Goal: Information Seeking & Learning: Compare options

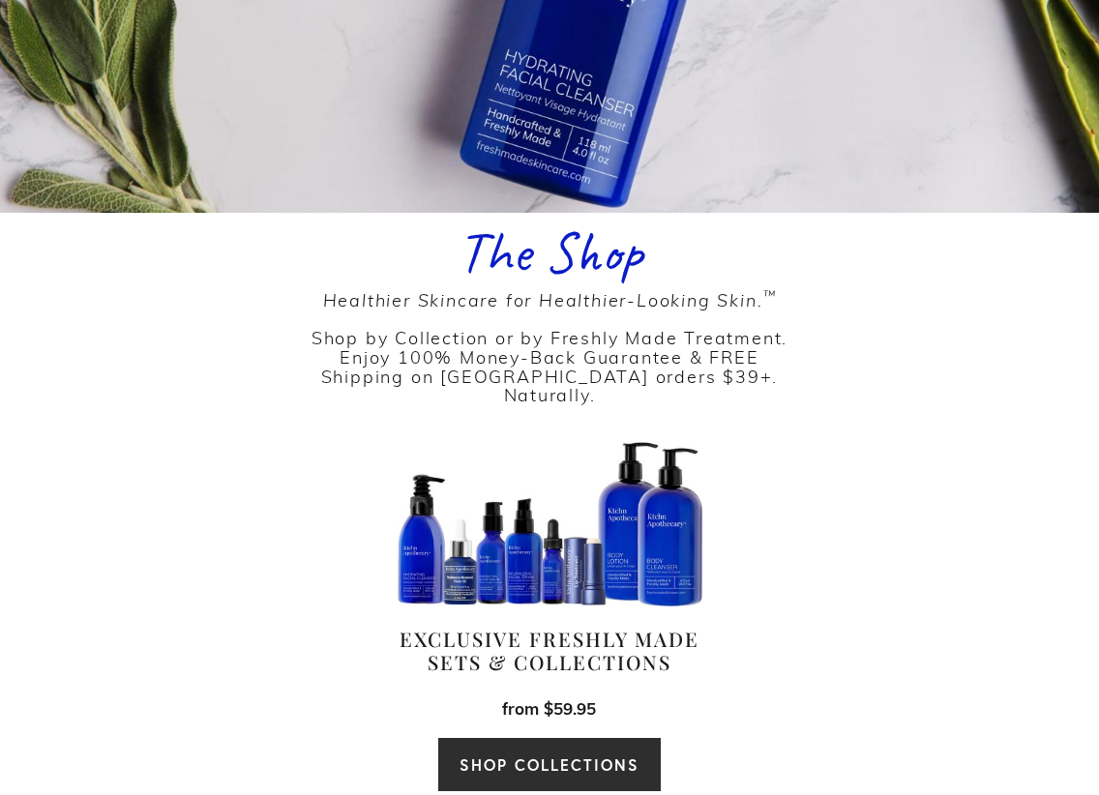
scroll to position [677, 0]
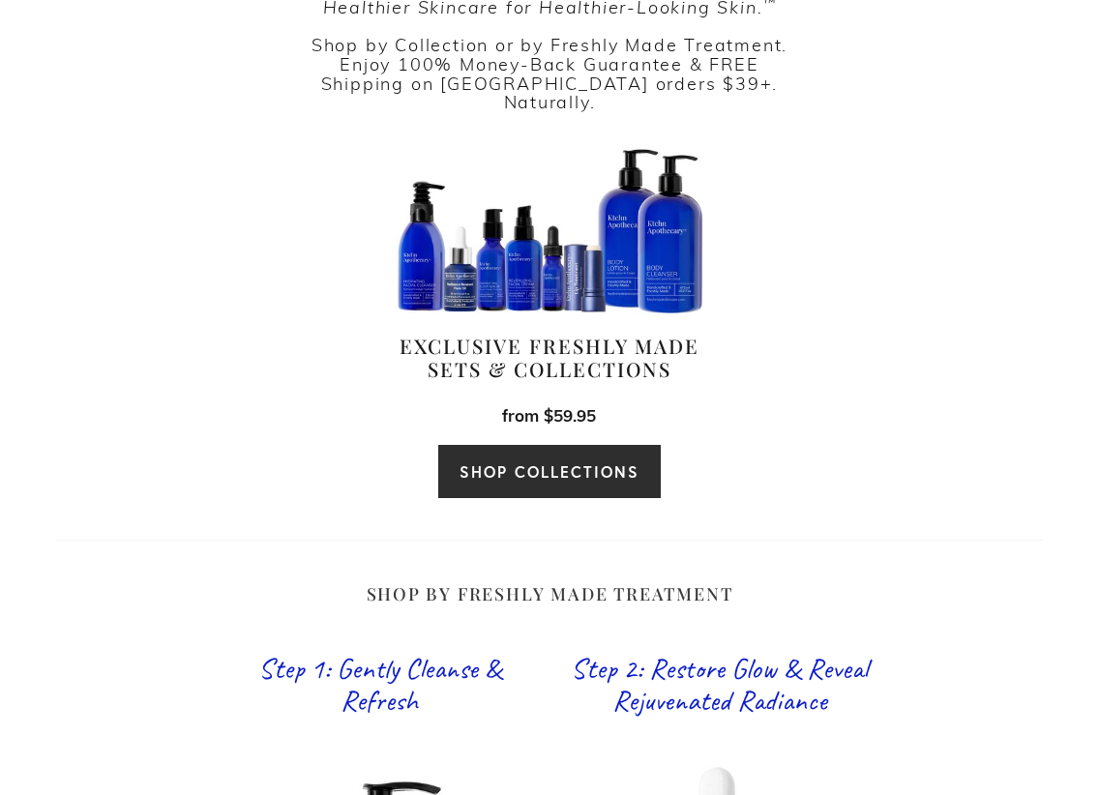
click at [536, 445] on link "SHOP COLLECTIONS" at bounding box center [549, 471] width 224 height 55
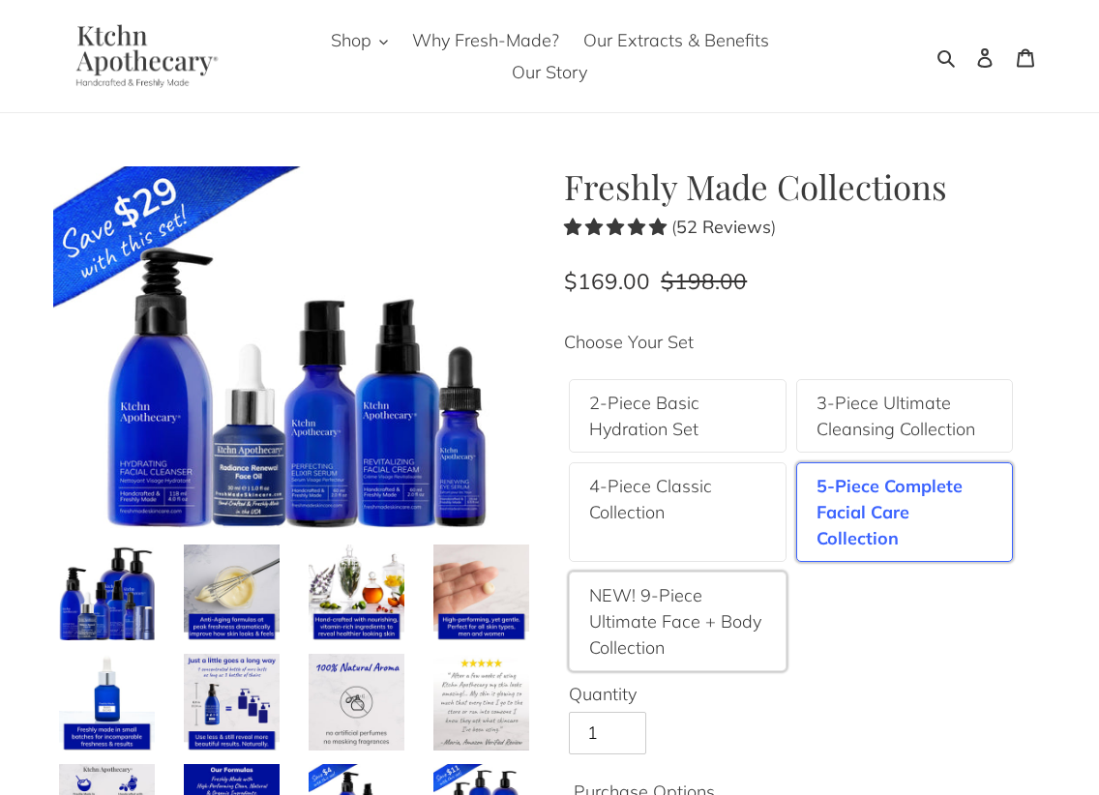
click at [673, 633] on label "NEW! 9-Piece Ultimate Face + Body Collection" at bounding box center [677, 621] width 177 height 78
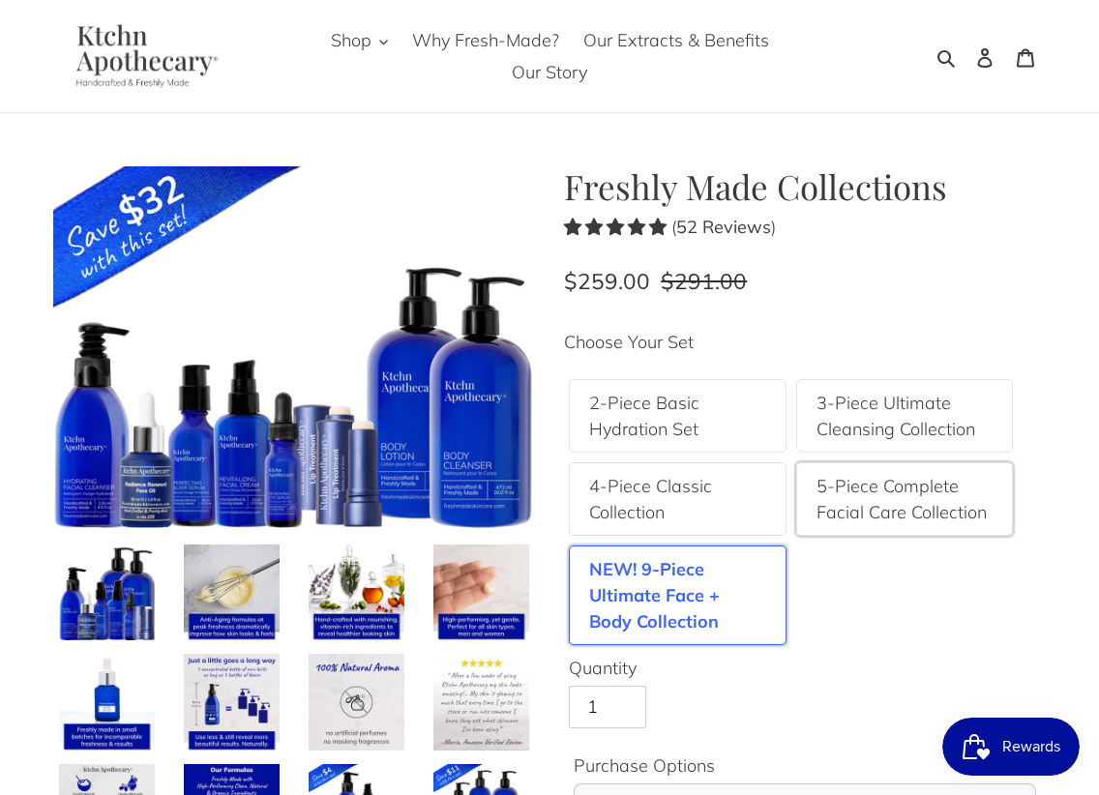
click at [904, 489] on label "5-Piece Complete Facial Care Collection" at bounding box center [905, 499] width 177 height 52
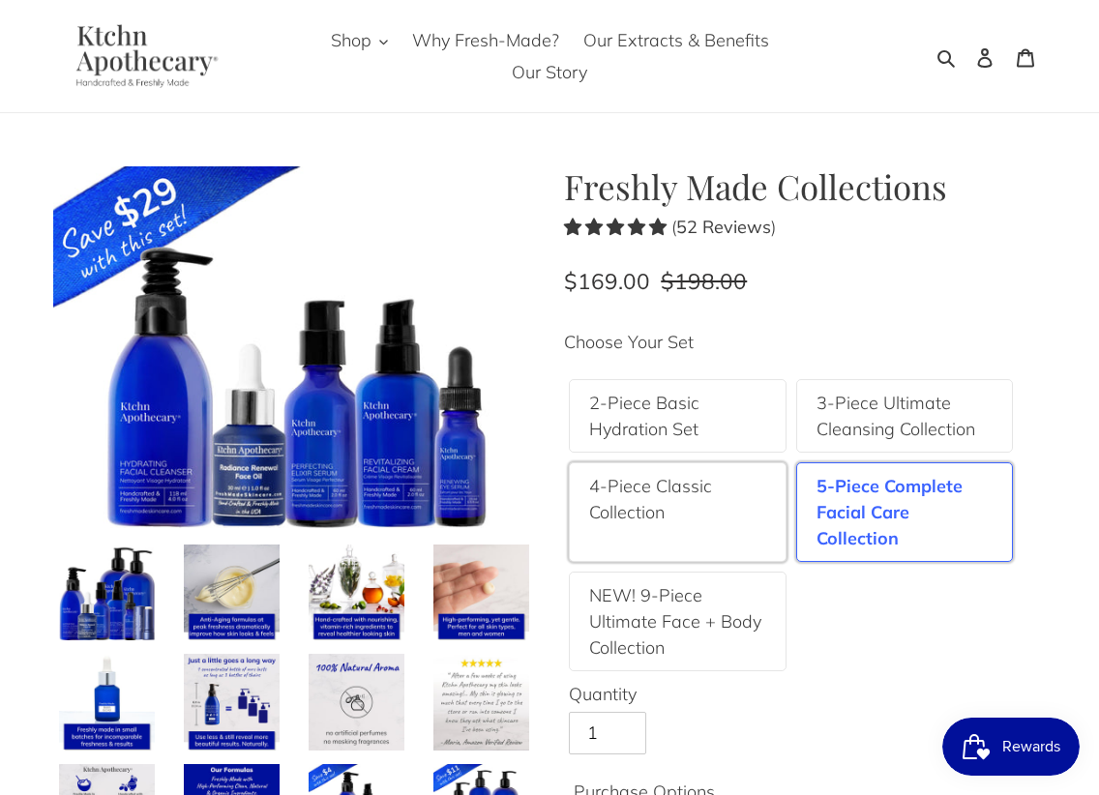
click at [694, 466] on div "4-Piece Classic Collection" at bounding box center [678, 513] width 218 height 100
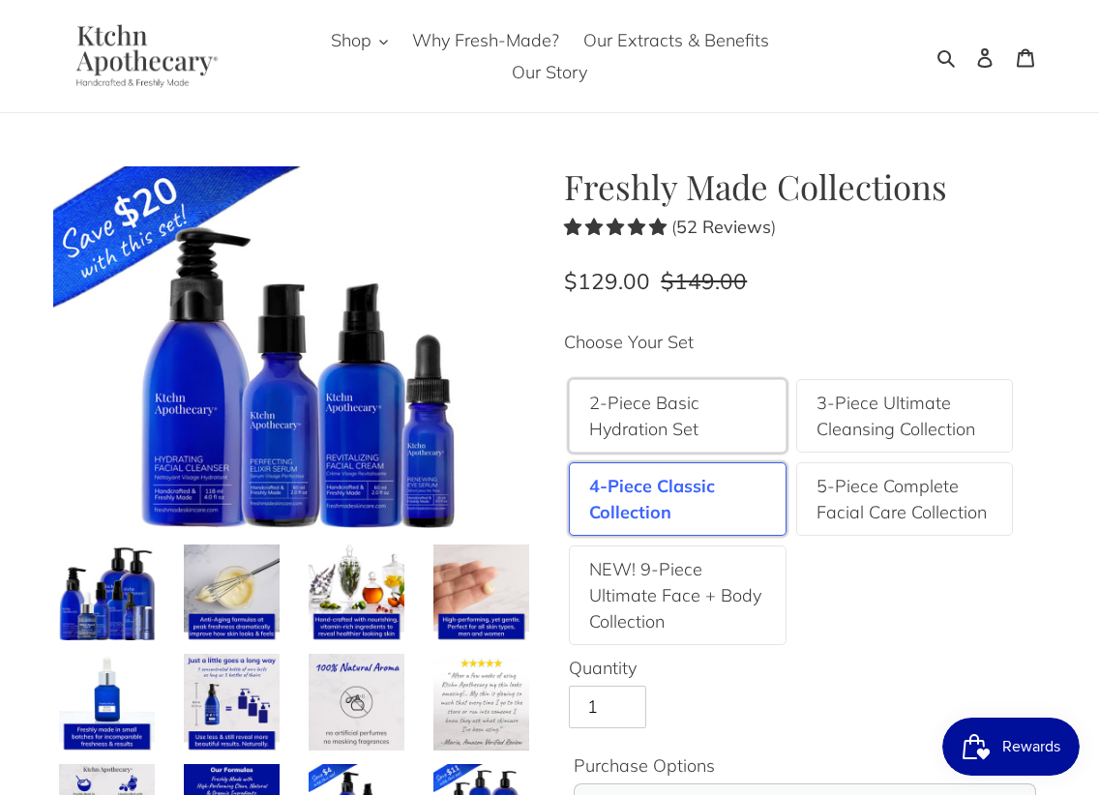
click at [638, 410] on label "2-Piece Basic Hydration Set" at bounding box center [677, 416] width 177 height 52
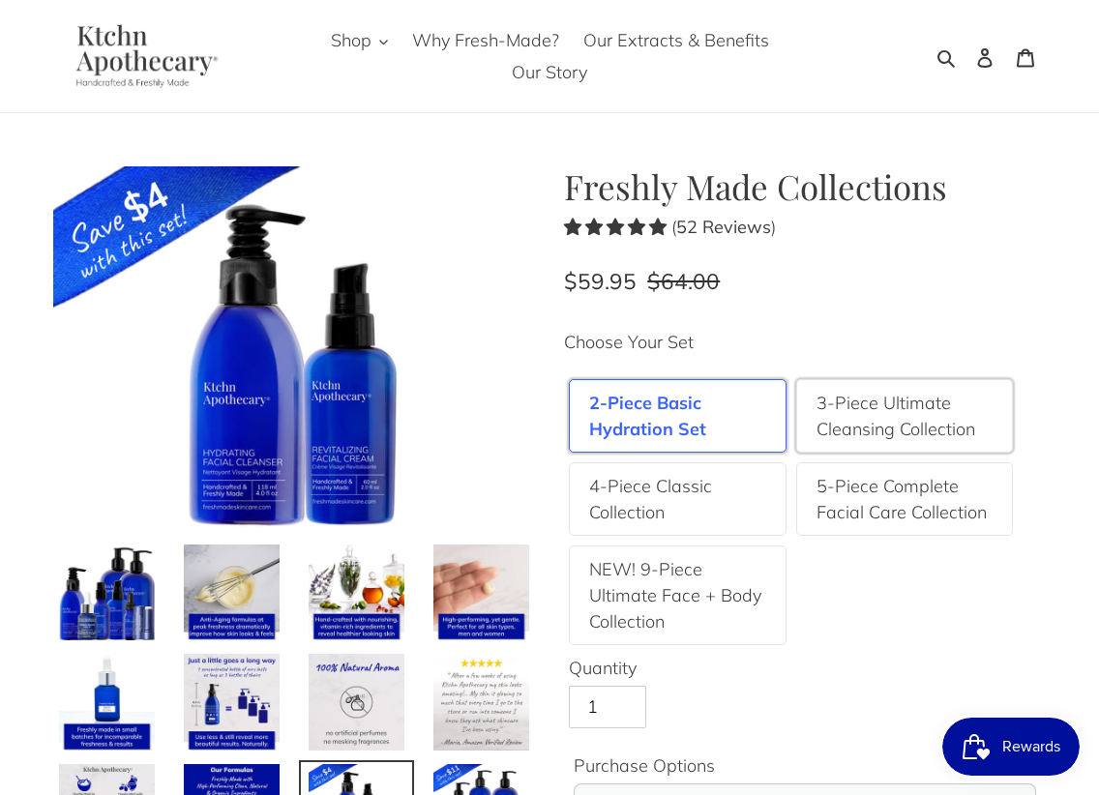
click at [832, 415] on label "3-Piece Ultimate Cleansing Collection" at bounding box center [905, 416] width 177 height 52
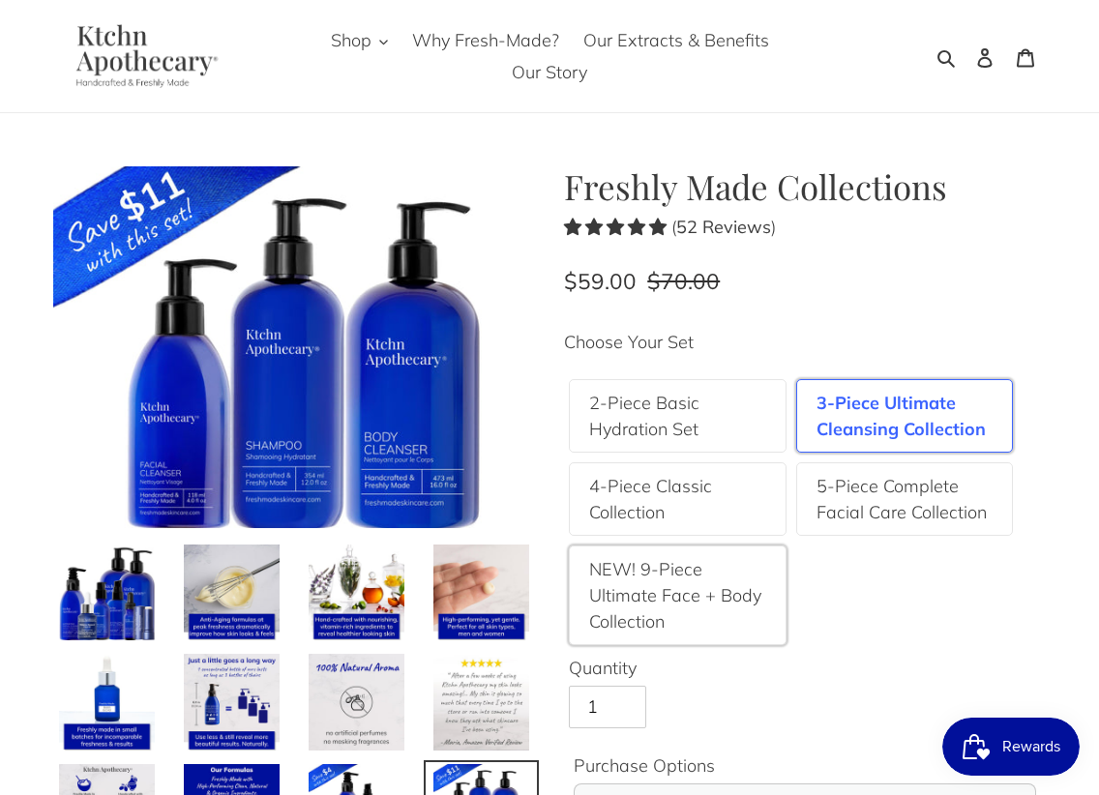
click at [729, 624] on label "NEW! 9-Piece Ultimate Face + Body Collection" at bounding box center [677, 595] width 177 height 78
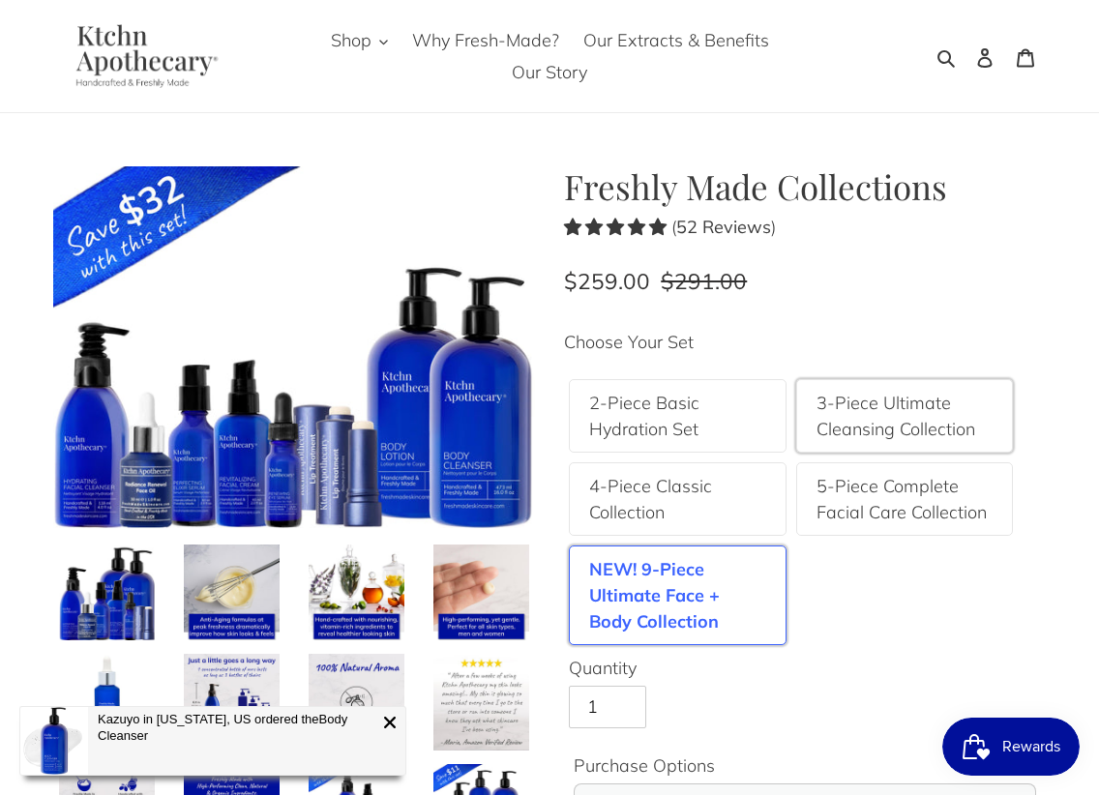
click at [908, 420] on label "3-Piece Ultimate Cleansing Collection" at bounding box center [905, 416] width 177 height 52
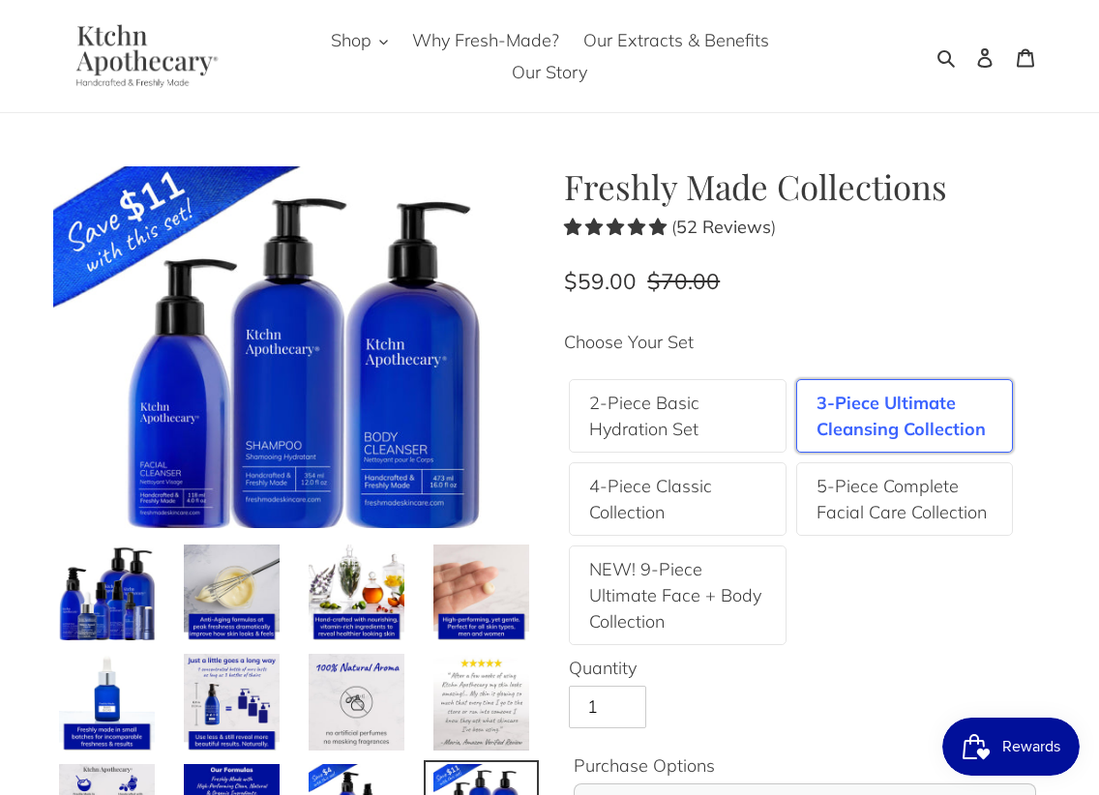
click at [860, 254] on div "Freshly Made Collections ( 52 Reviews ) Regular price $70.00 Sale price $59.00 …" at bounding box center [805, 791] width 482 height 1250
